Goal: Task Accomplishment & Management: Use online tool/utility

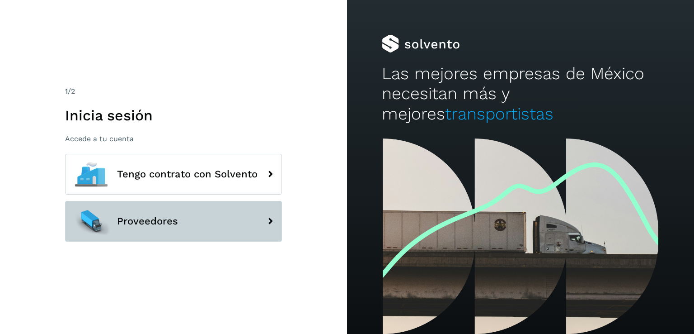
click at [189, 218] on button "Proveedores" at bounding box center [173, 221] width 217 height 41
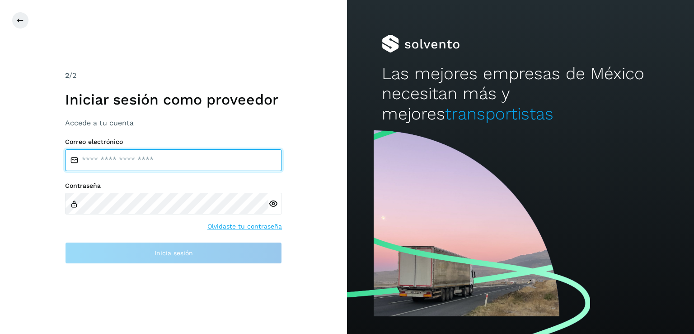
type input "**********"
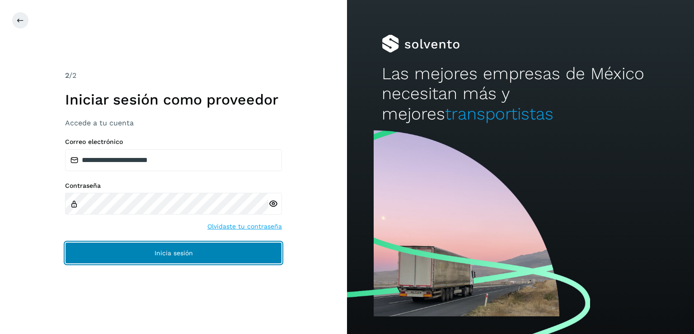
click at [155, 250] on span "Inicia sesión" at bounding box center [174, 253] width 38 height 6
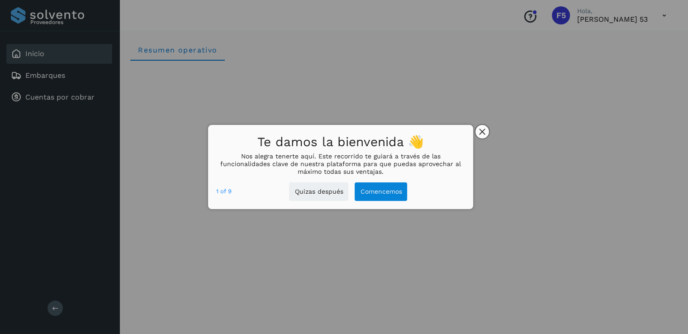
click at [481, 126] on button "close," at bounding box center [482, 132] width 14 height 14
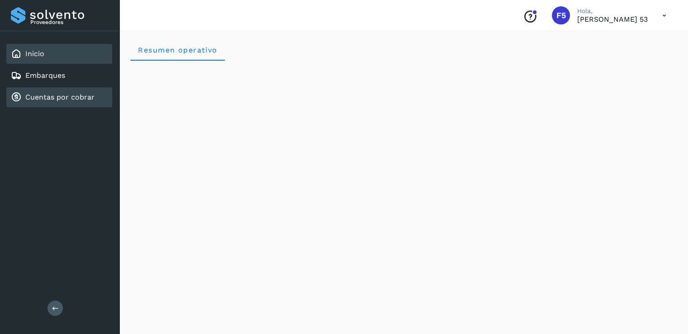
click at [86, 94] on link "Cuentas por cobrar" at bounding box center [59, 97] width 69 height 9
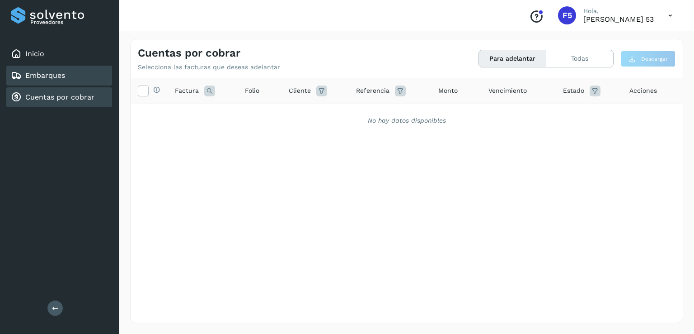
click at [69, 80] on div "Embarques" at bounding box center [59, 76] width 106 height 20
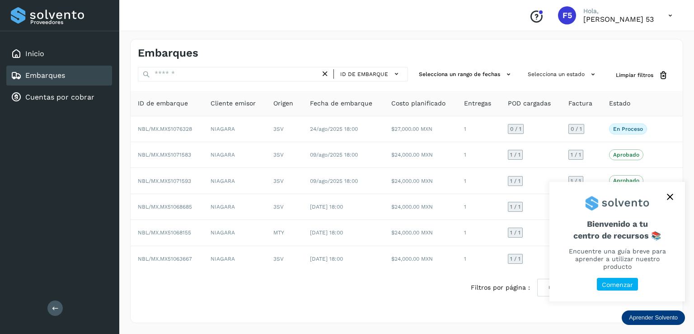
click at [670, 200] on icon "close," at bounding box center [670, 196] width 6 height 6
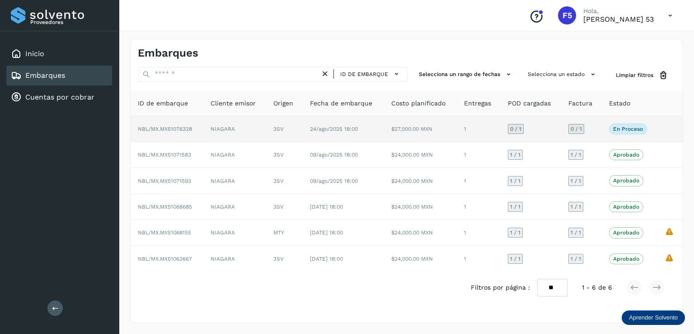
click at [389, 132] on td "$27,000.00 MXN" at bounding box center [420, 129] width 73 height 26
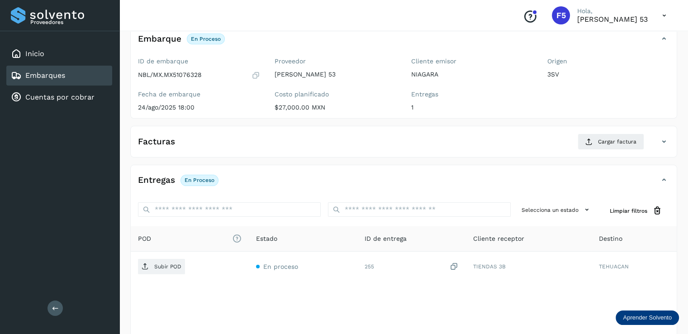
scroll to position [45, 0]
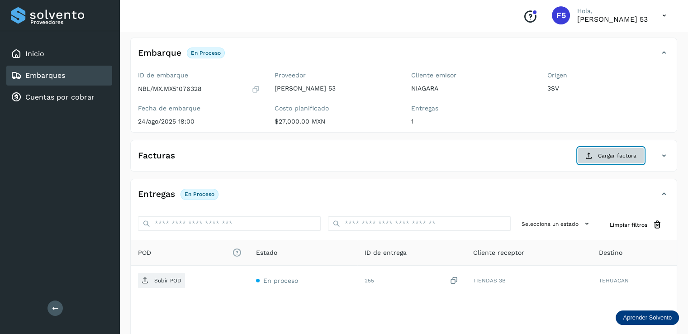
click at [628, 153] on span "Cargar factura" at bounding box center [617, 155] width 38 height 8
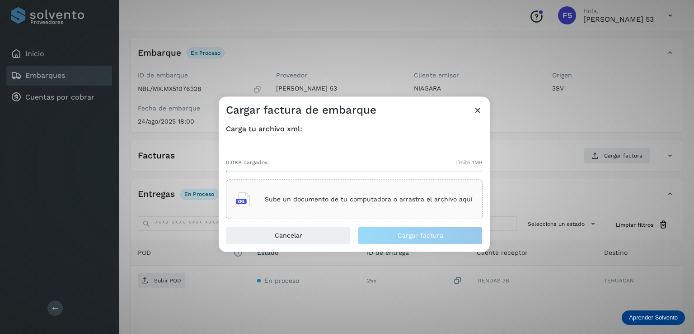
click at [375, 204] on div "Sube un documento de tu computadora o arrastra el archivo aquí" at bounding box center [354, 199] width 237 height 24
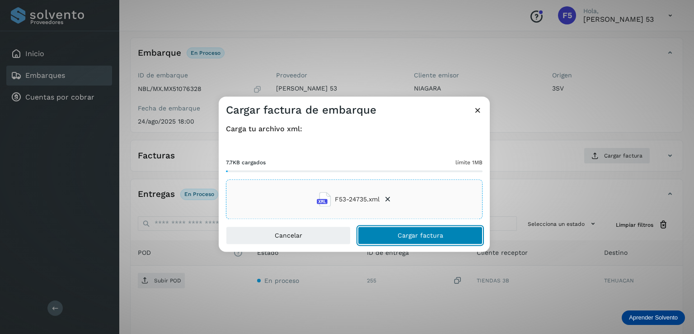
click at [411, 238] on span "Cargar factura" at bounding box center [421, 235] width 46 height 6
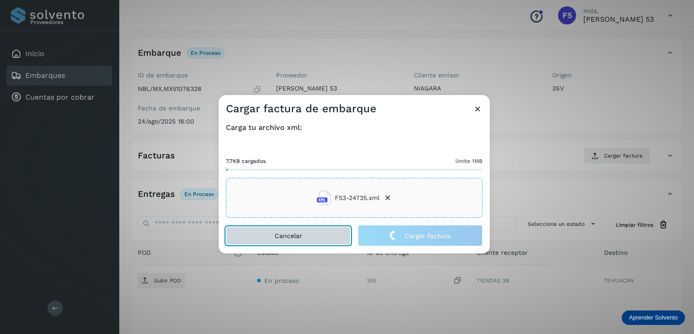
click at [315, 233] on button "Cancelar" at bounding box center [288, 235] width 125 height 18
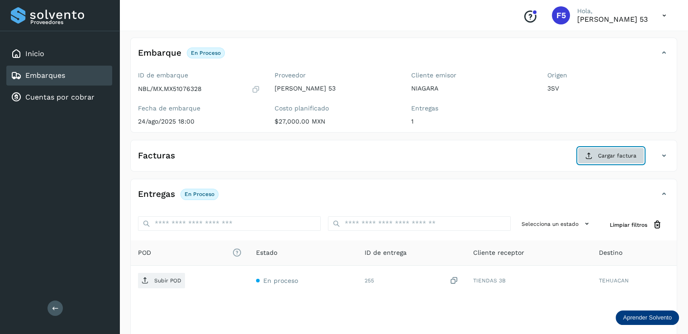
click at [596, 155] on button "Cargar factura" at bounding box center [610, 155] width 66 height 16
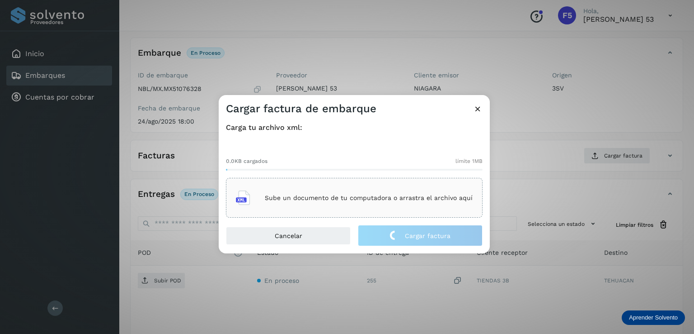
click at [322, 195] on p "Sube un documento de tu computadora o arrastra el archivo aquí" at bounding box center [369, 198] width 208 height 8
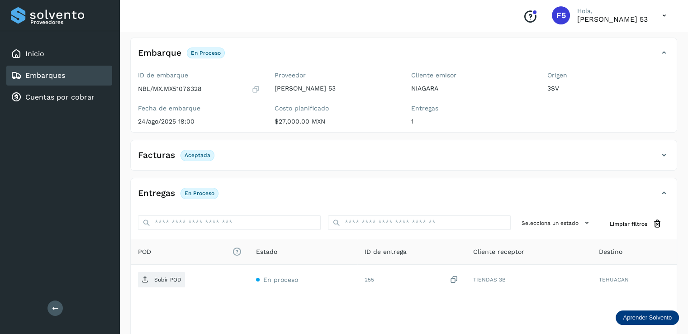
click at [172, 154] on h4 "Facturas" at bounding box center [156, 155] width 37 height 10
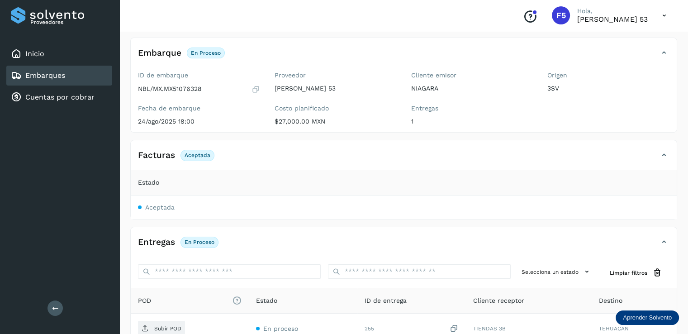
click at [192, 152] on p "Aceptada" at bounding box center [197, 155] width 26 height 6
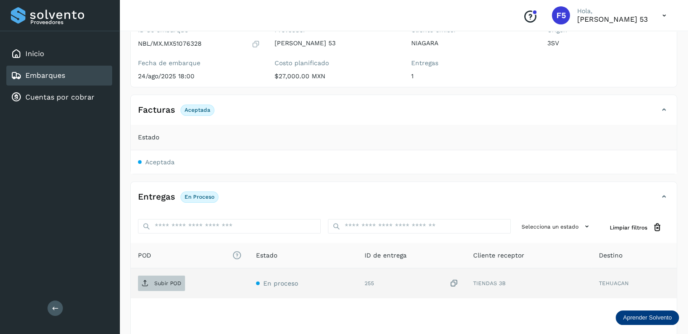
click at [176, 283] on p "Subir POD" at bounding box center [167, 283] width 27 height 6
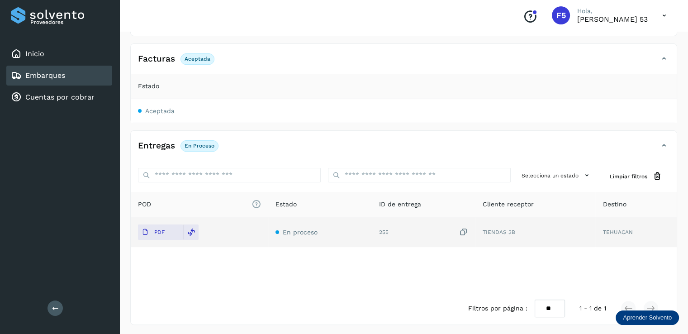
scroll to position [143, 0]
